Goal: Task Accomplishment & Management: Manage account settings

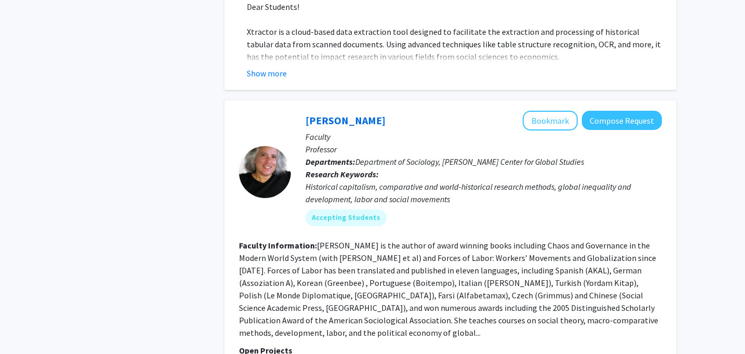
scroll to position [2125, 0]
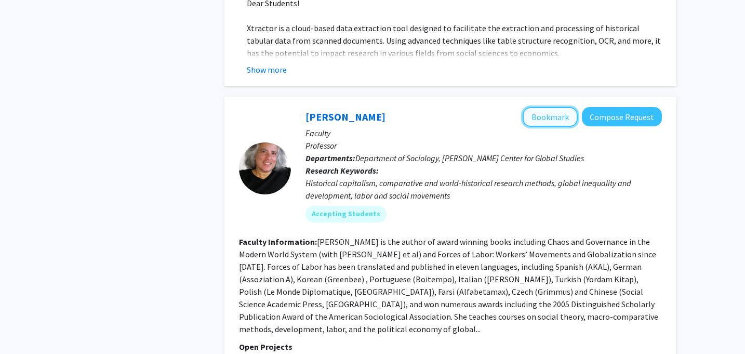
click at [554, 107] on button "Bookmark" at bounding box center [550, 117] width 55 height 20
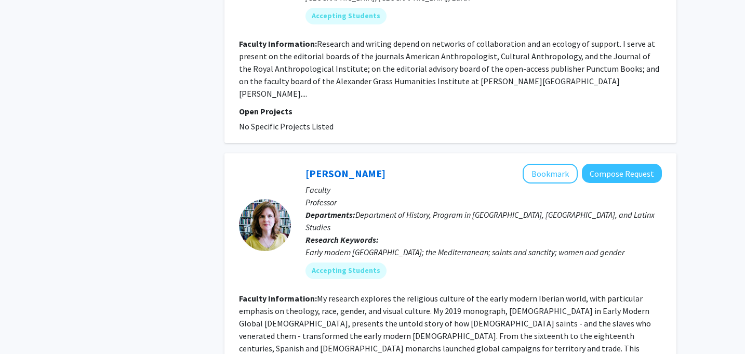
scroll to position [2885, 0]
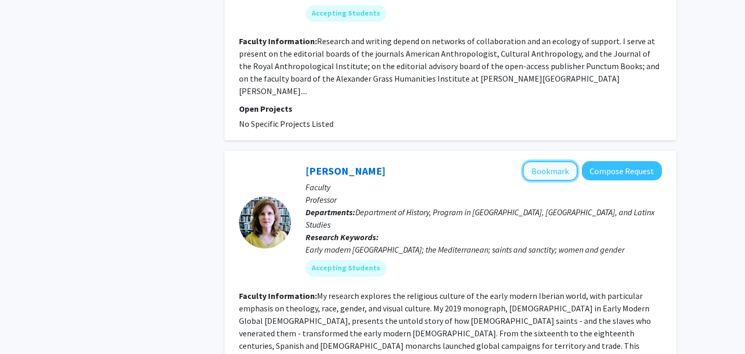
click at [557, 161] on button "Bookmark" at bounding box center [550, 171] width 55 height 20
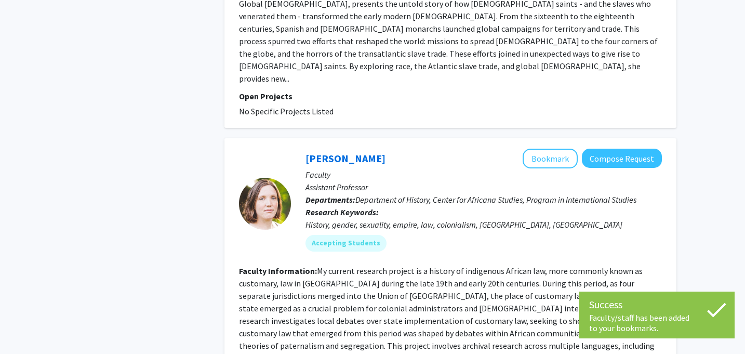
scroll to position [3203, 0]
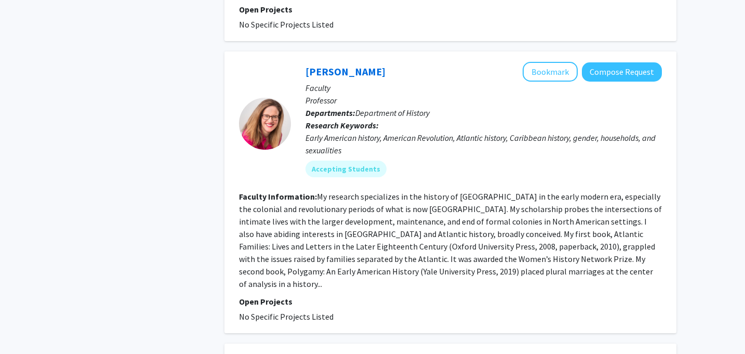
scroll to position [540, 0]
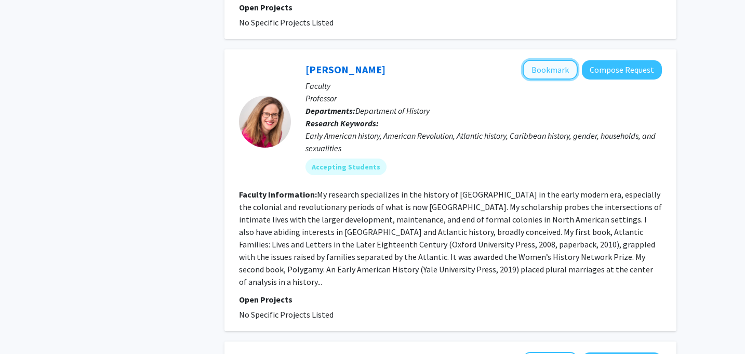
click at [554, 60] on button "Bookmark" at bounding box center [550, 70] width 55 height 20
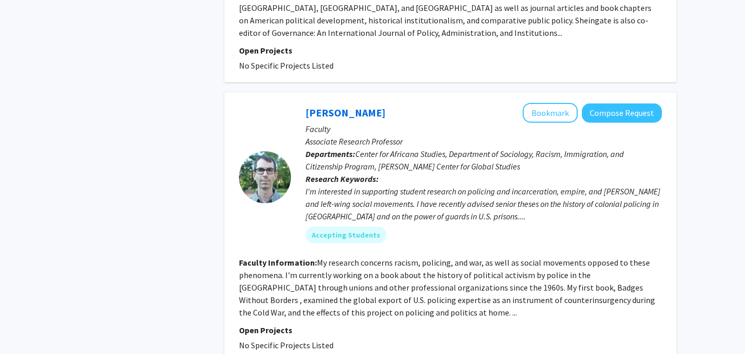
scroll to position [1705, 0]
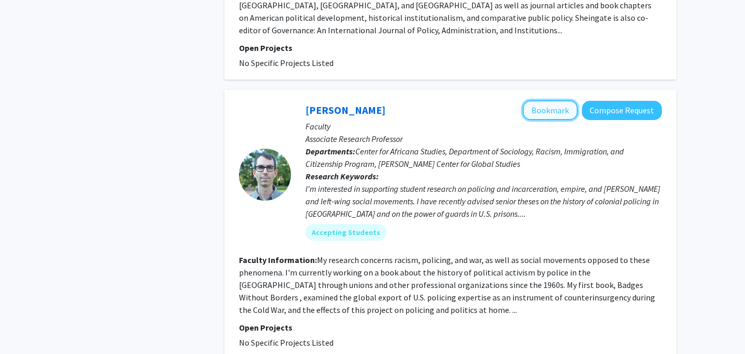
click at [551, 100] on button "Bookmark" at bounding box center [550, 110] width 55 height 20
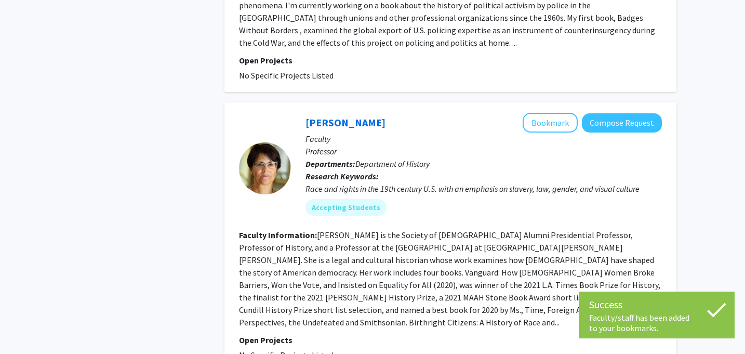
scroll to position [1976, 0]
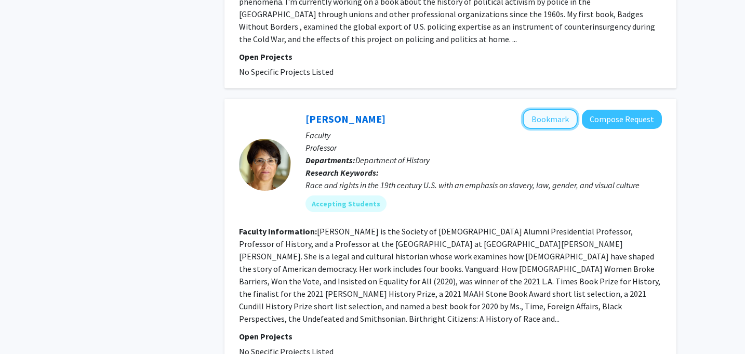
click at [553, 109] on button "Bookmark" at bounding box center [550, 119] width 55 height 20
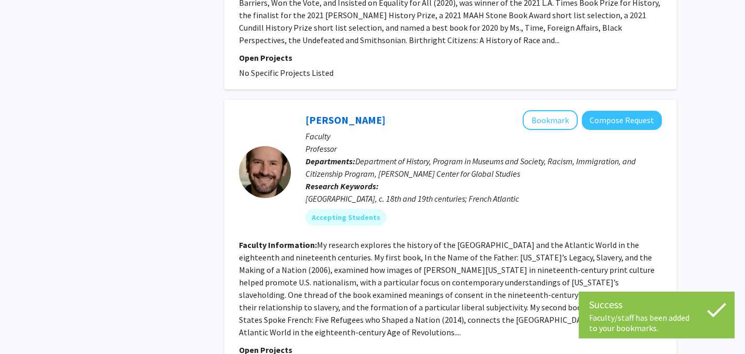
scroll to position [2255, 0]
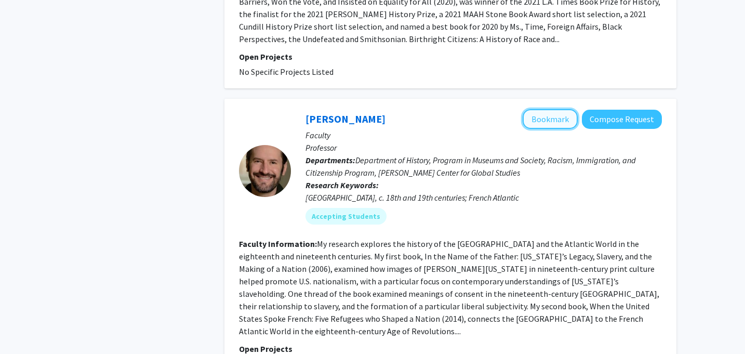
click at [543, 109] on button "Bookmark" at bounding box center [550, 119] width 55 height 20
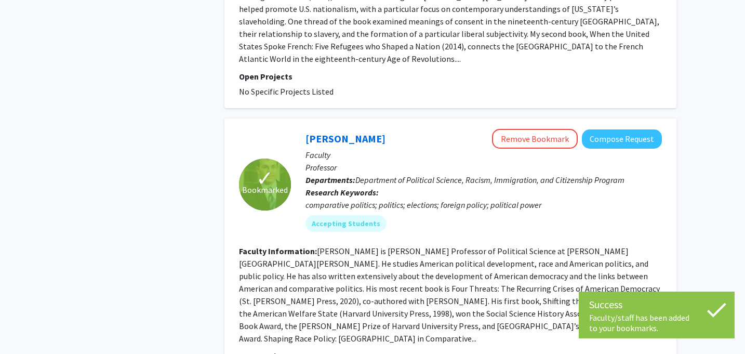
scroll to position [2532, 0]
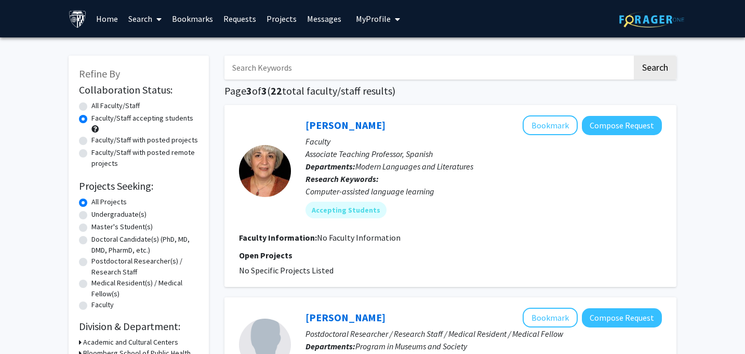
click at [197, 17] on link "Bookmarks" at bounding box center [192, 19] width 51 height 36
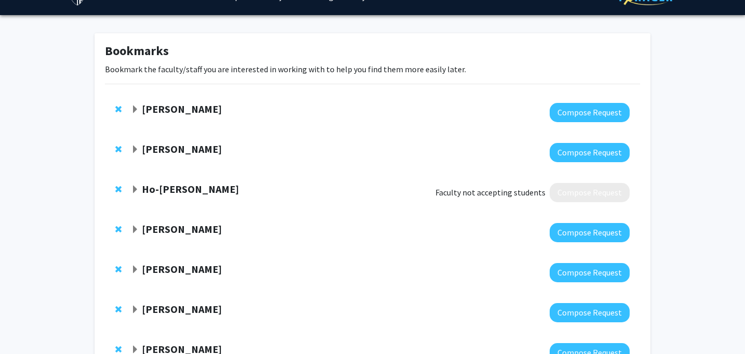
scroll to position [24, 0]
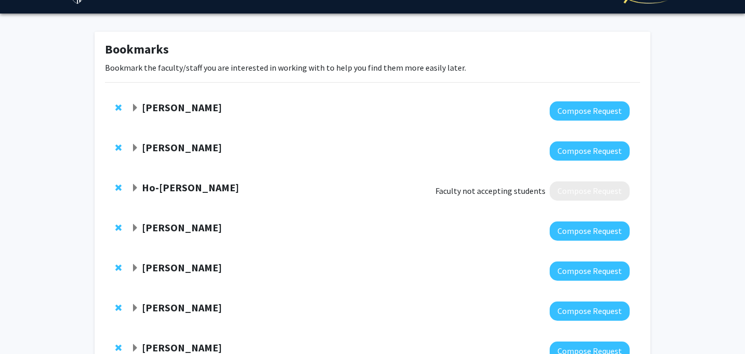
click at [136, 188] on span "Expand Ho-Fung Hung Bookmark" at bounding box center [135, 188] width 8 height 8
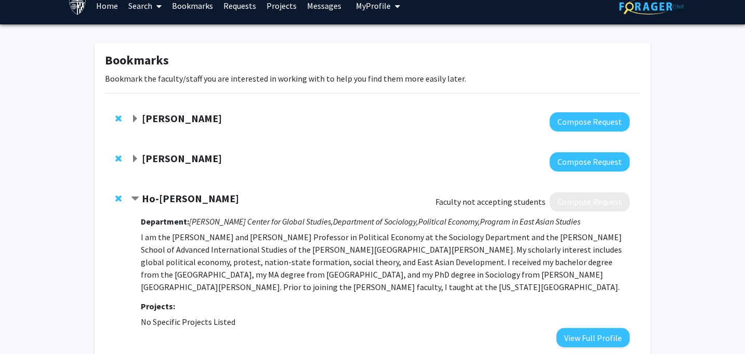
scroll to position [0, 0]
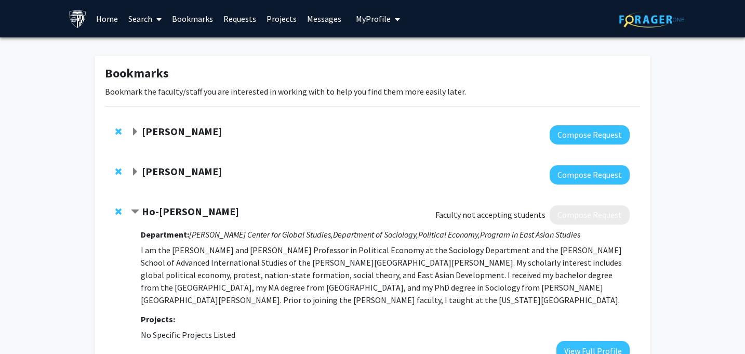
click at [132, 216] on span "Contract Ho-Fung Hung Bookmark" at bounding box center [135, 212] width 8 height 8
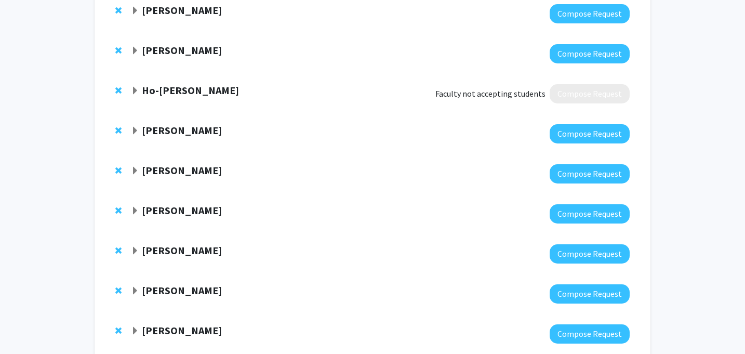
scroll to position [226, 0]
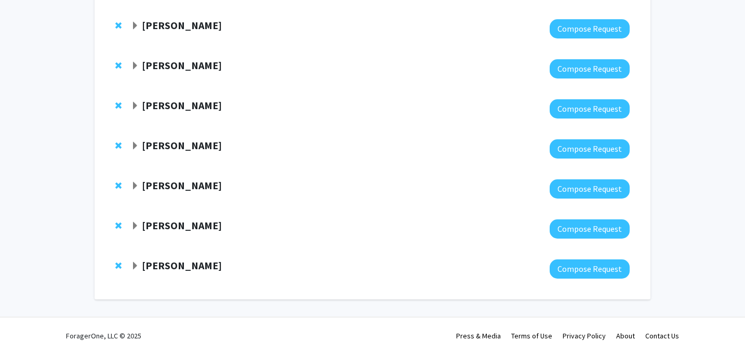
click at [130, 269] on div "[PERSON_NAME] Compose Request" at bounding box center [372, 269] width 535 height 40
click at [131, 269] on span "Expand Francois Furstenberg Bookmark" at bounding box center [135, 266] width 8 height 8
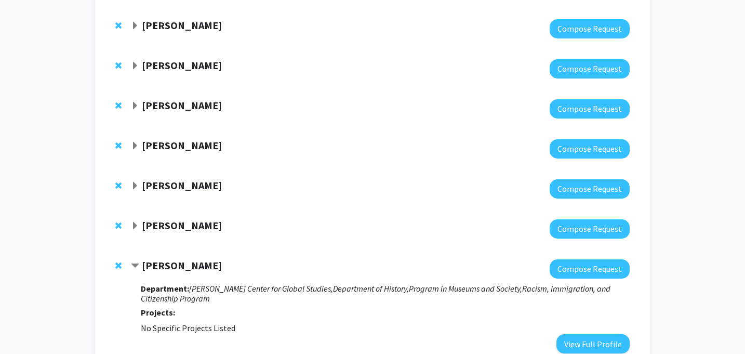
scroll to position [301, 0]
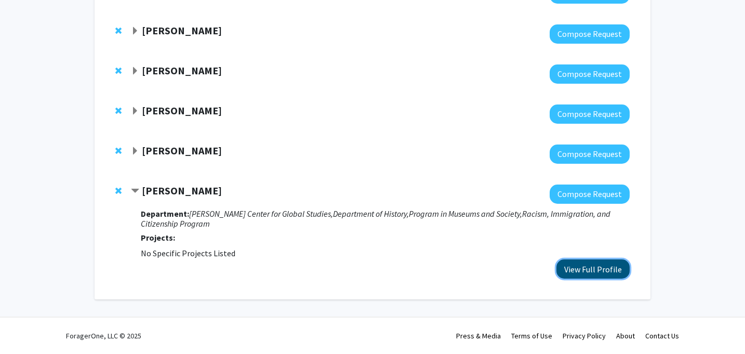
click at [576, 271] on button "View Full Profile" at bounding box center [593, 268] width 73 height 19
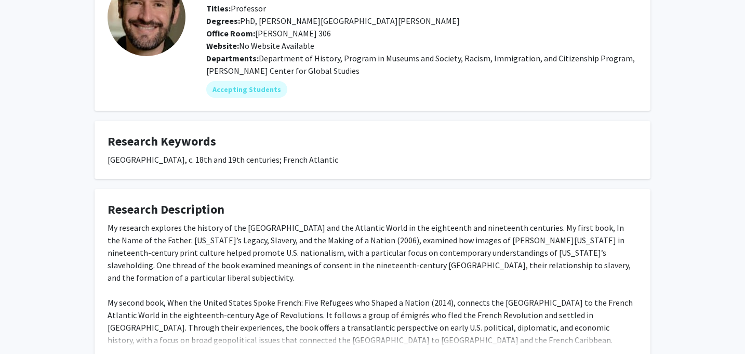
scroll to position [23, 0]
